Goal: Task Accomplishment & Management: Manage account settings

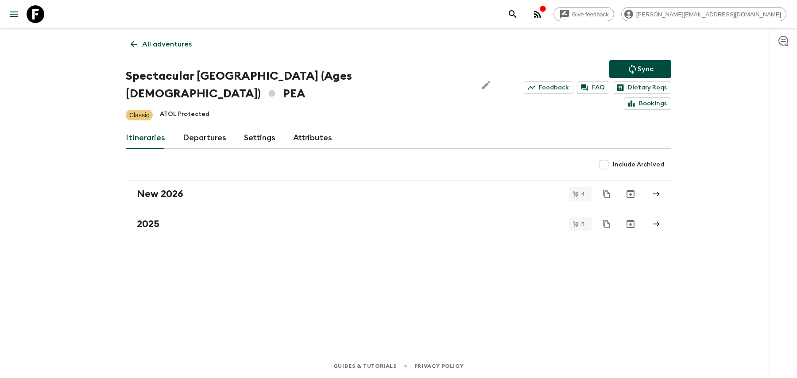
click at [518, 11] on icon "search adventures" at bounding box center [513, 14] width 11 height 11
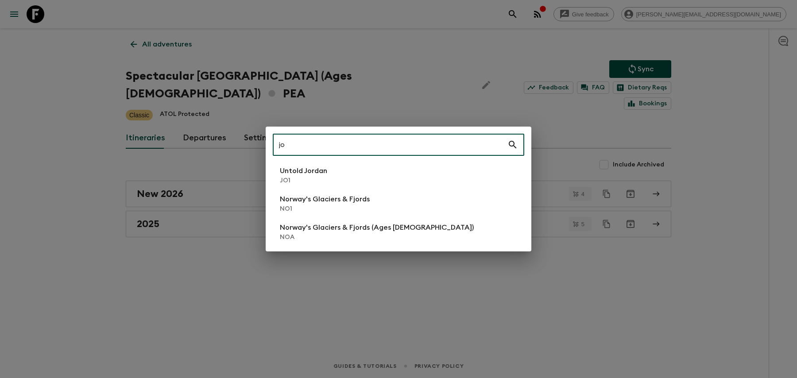
type input "jo1"
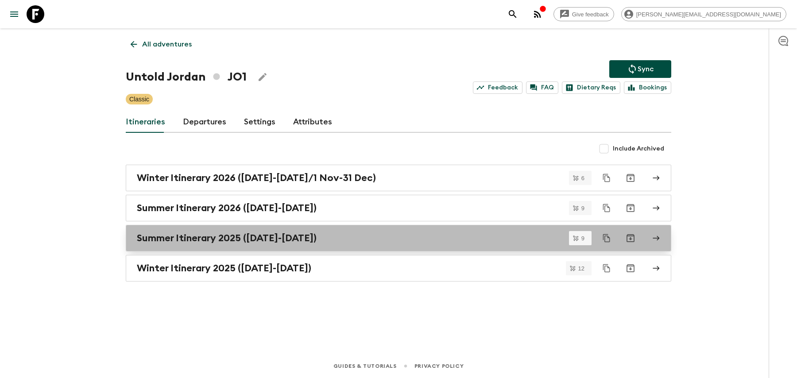
click at [354, 240] on div "Summer Itinerary 2025 ([DATE]-[DATE])" at bounding box center [390, 239] width 507 height 12
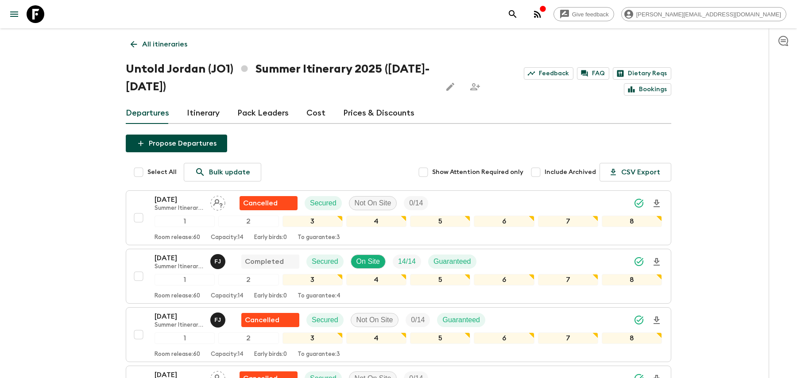
scroll to position [357, 0]
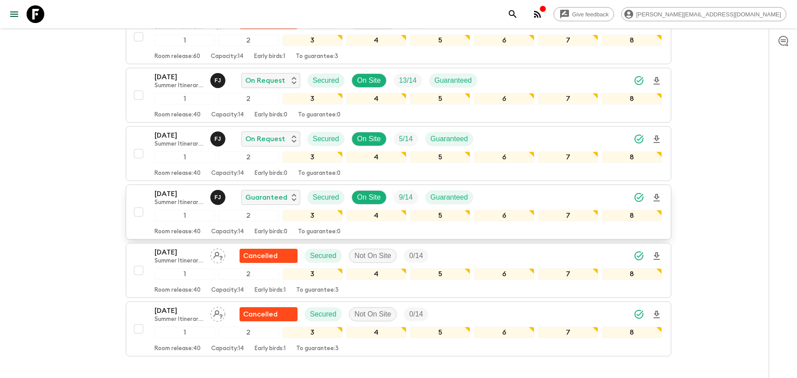
click at [544, 197] on div "[DATE] Summer Itinerary 2025 ([DATE]-[DATE]) F J Guaranteed Secured On Site 9 /…" at bounding box center [409, 198] width 508 height 18
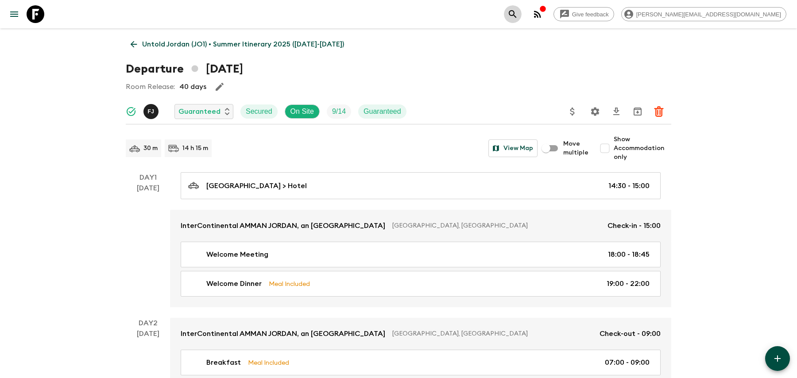
click at [518, 11] on icon "search adventures" at bounding box center [513, 14] width 11 height 11
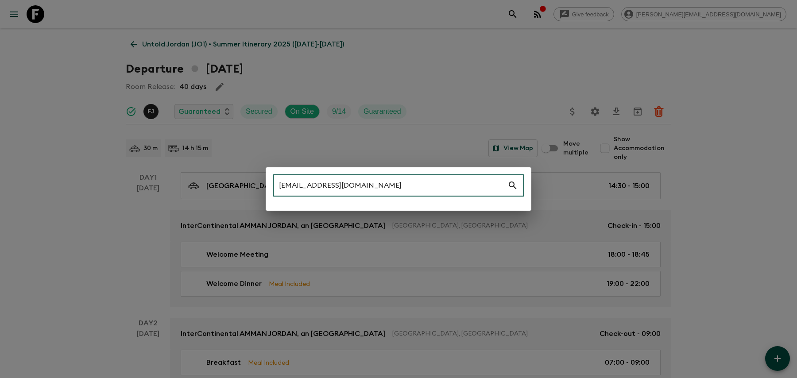
drag, startPoint x: 417, startPoint y: 185, endPoint x: 272, endPoint y: 171, distance: 145.0
click at [272, 171] on div "[EMAIL_ADDRESS][DOMAIN_NAME] ​" at bounding box center [399, 188] width 266 height 43
paste input "MA2_[DATE]"
drag, startPoint x: 366, startPoint y: 185, endPoint x: 252, endPoint y: 185, distance: 114.3
click at [252, 185] on div "MA2_[DATE] ​" at bounding box center [398, 189] width 797 height 378
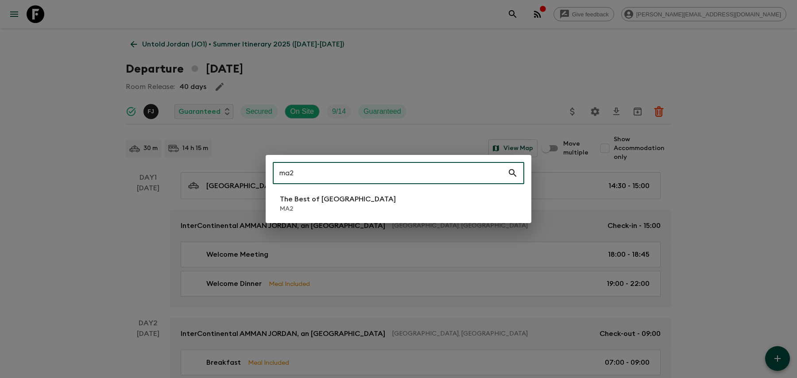
type input "ma2"
click at [327, 206] on p "MA2" at bounding box center [338, 209] width 116 height 9
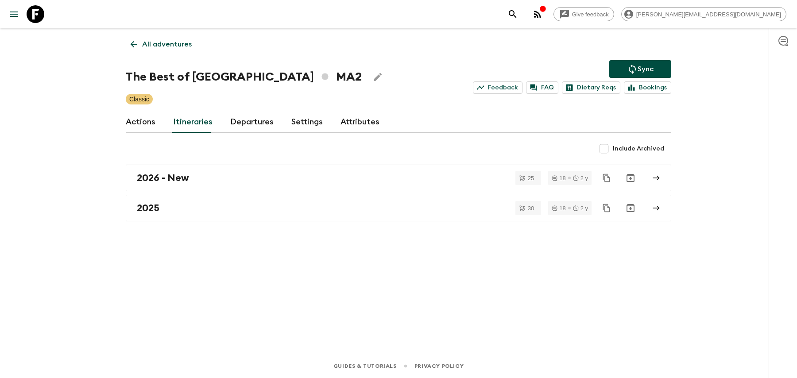
click at [327, 206] on div "2025" at bounding box center [390, 208] width 507 height 12
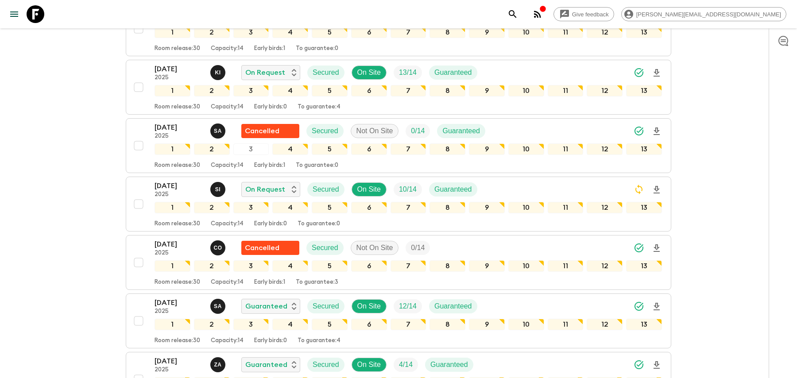
scroll to position [1003, 0]
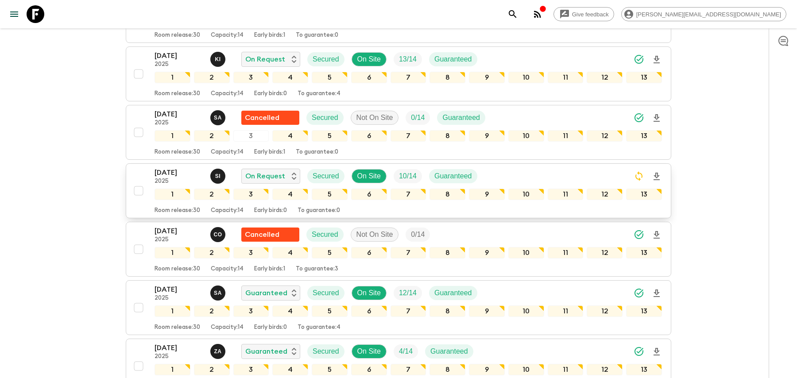
click at [502, 167] on div "[DATE] 2025 S I On Request Secured On Site 10 / 14 Guaranteed" at bounding box center [409, 176] width 508 height 18
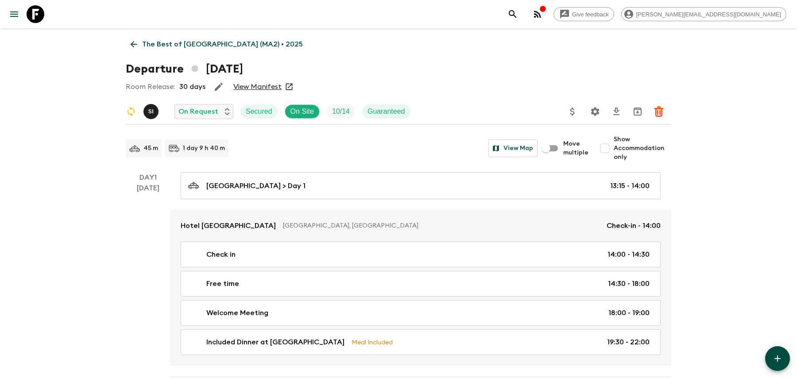
click at [595, 117] on icon "Settings" at bounding box center [595, 111] width 11 height 11
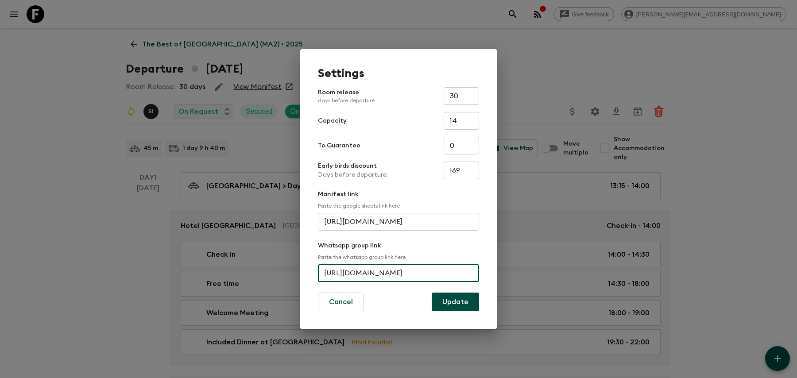
click at [445, 274] on input "[URL][DOMAIN_NAME]" at bounding box center [398, 273] width 161 height 18
paste input "vVctBMPo3BZQI6"
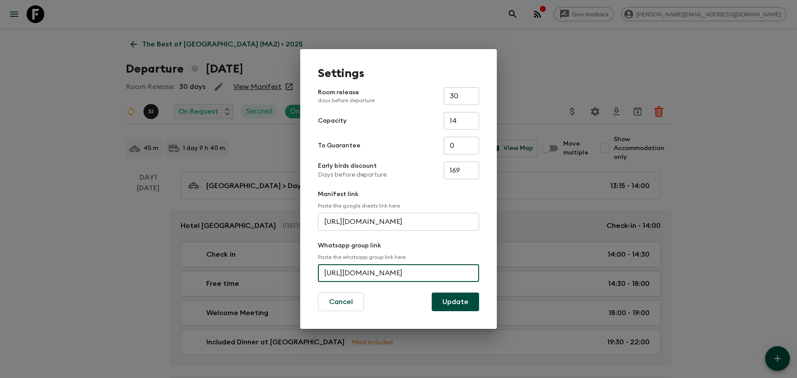
type input "[URL][DOMAIN_NAME]"
click at [448, 310] on button "Update" at bounding box center [455, 302] width 47 height 19
